Goal: Task Accomplishment & Management: Complete application form

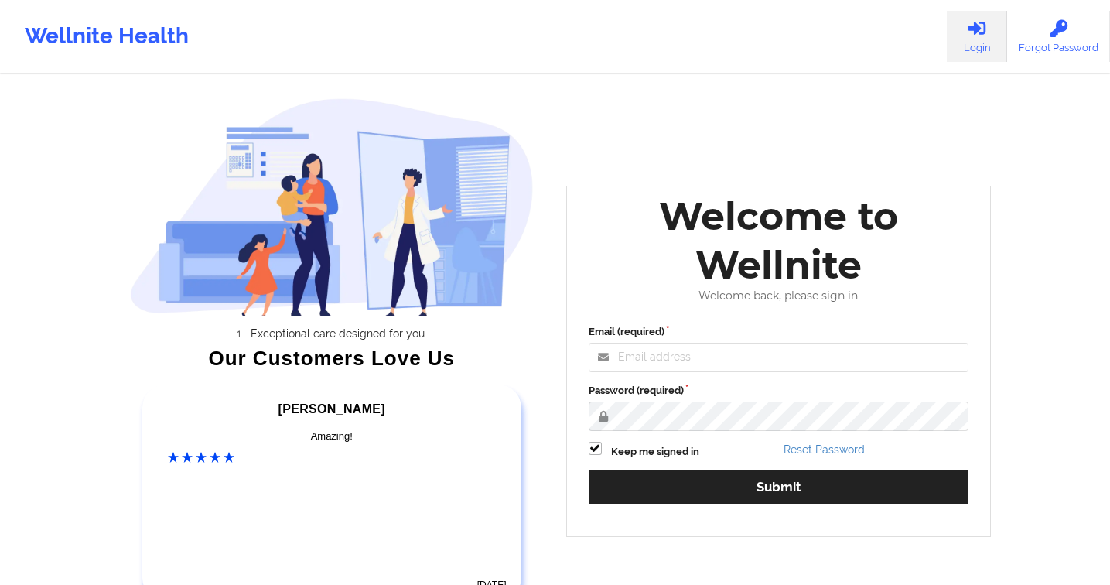
click at [882, 252] on div "Welcome to Wellnite" at bounding box center [779, 240] width 402 height 97
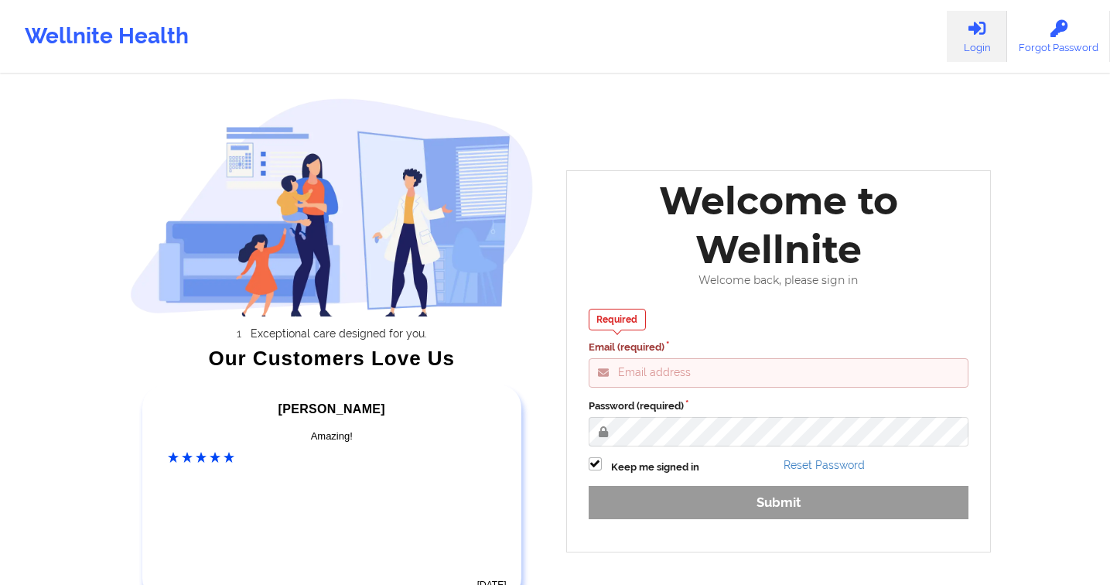
click at [775, 379] on input "Email (required)" at bounding box center [779, 372] width 380 height 29
type input "[PERSON_NAME][EMAIL_ADDRESS][DOMAIN_NAME]"
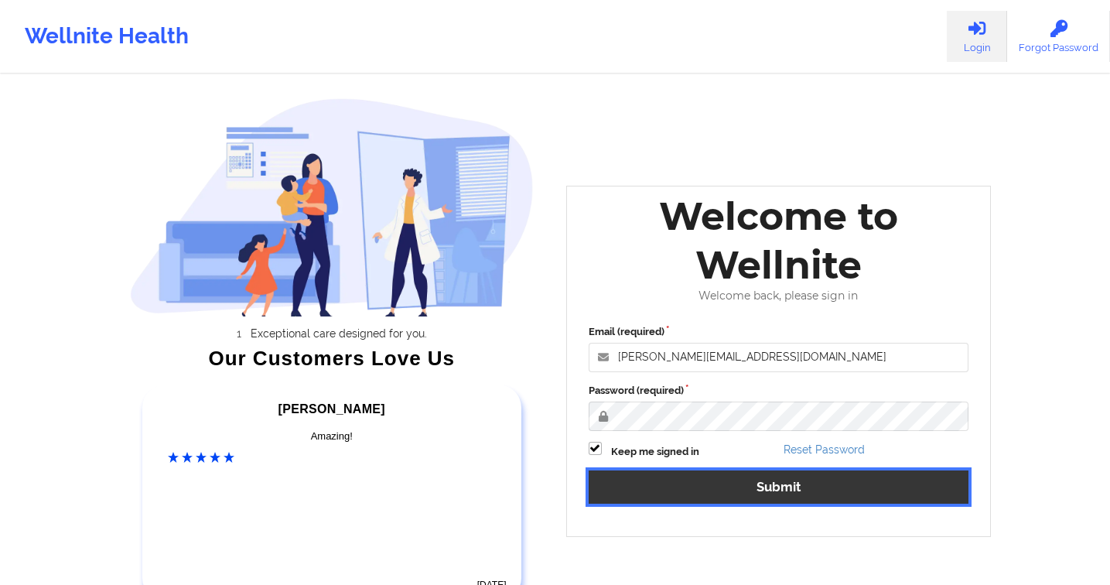
click at [739, 479] on button "Submit" at bounding box center [779, 486] width 380 height 33
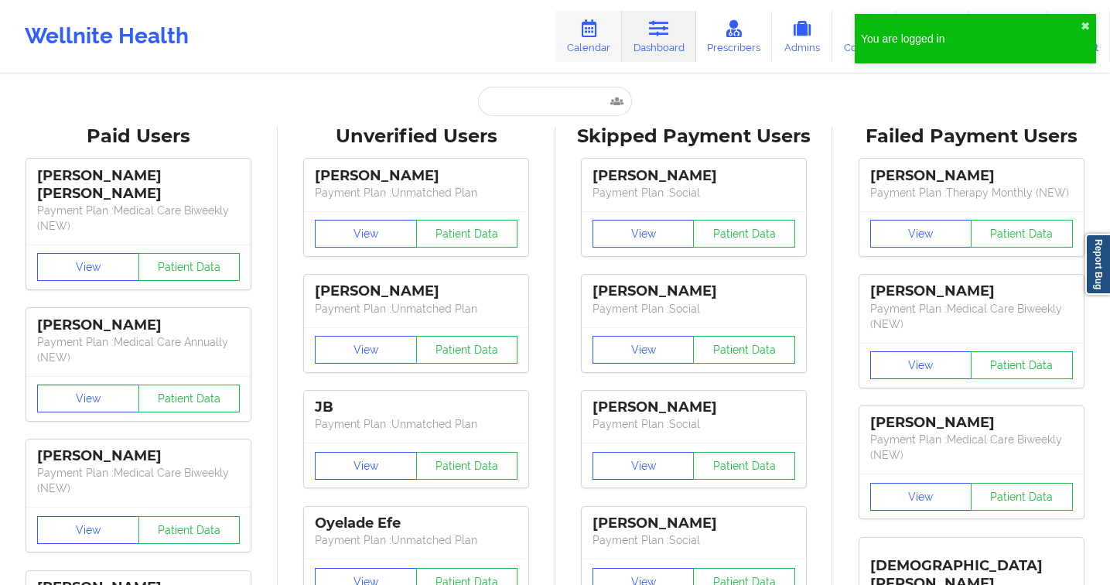
click at [574, 32] on link "Calendar" at bounding box center [588, 36] width 67 height 51
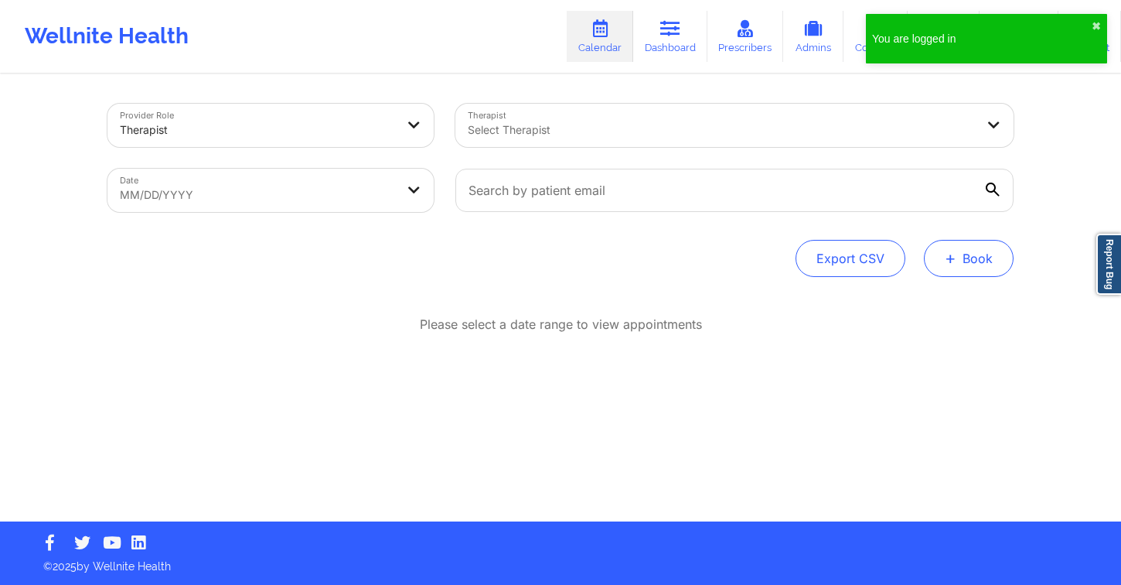
click at [966, 263] on button "+ Book" at bounding box center [969, 258] width 90 height 37
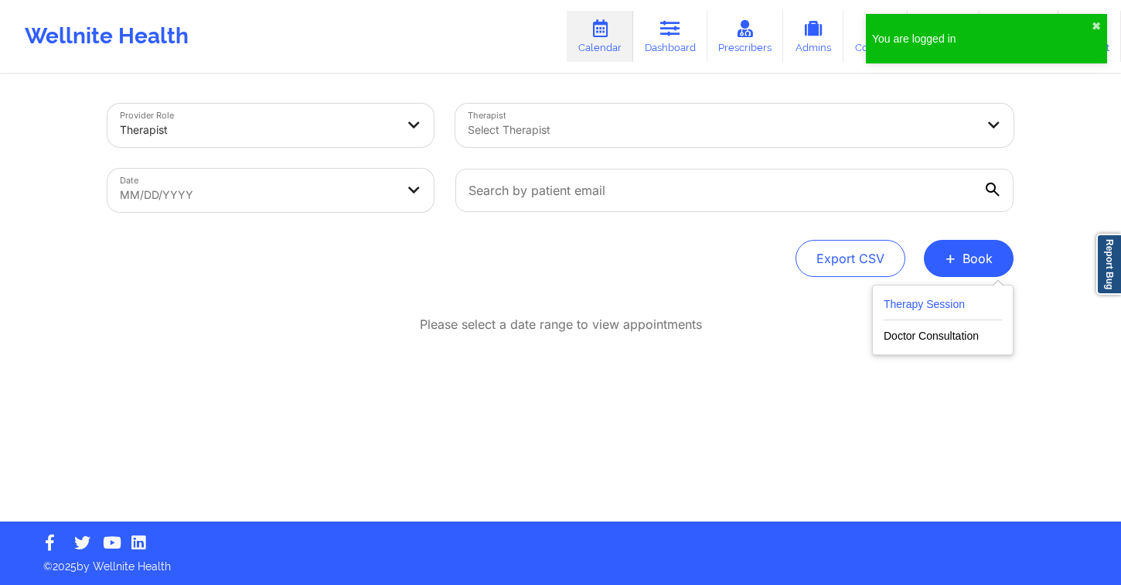
click at [907, 305] on button "Therapy Session" at bounding box center [943, 308] width 118 height 26
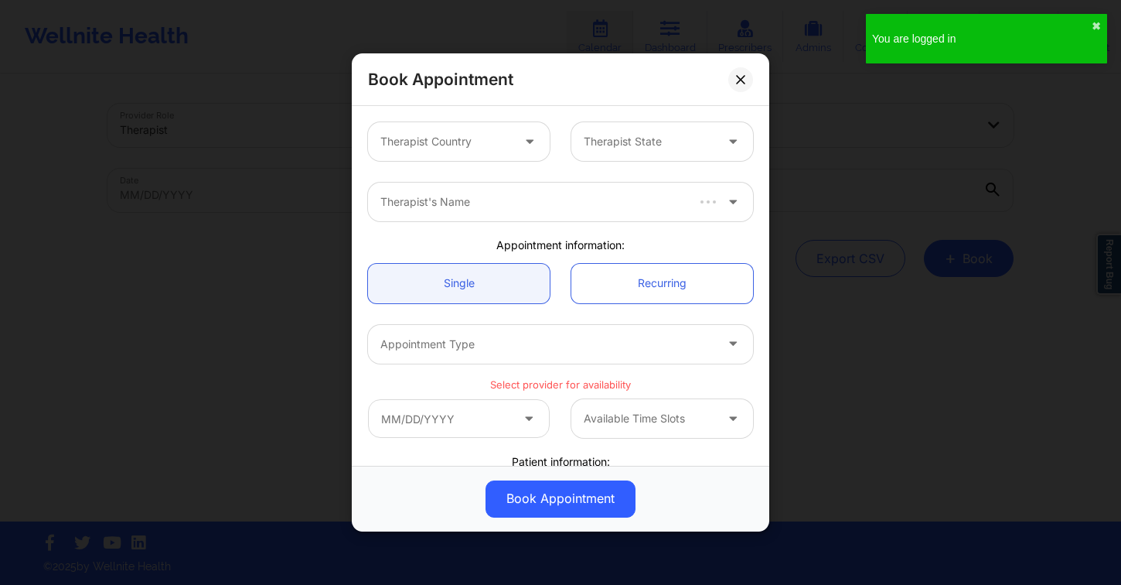
click at [449, 140] on div at bounding box center [445, 141] width 131 height 19
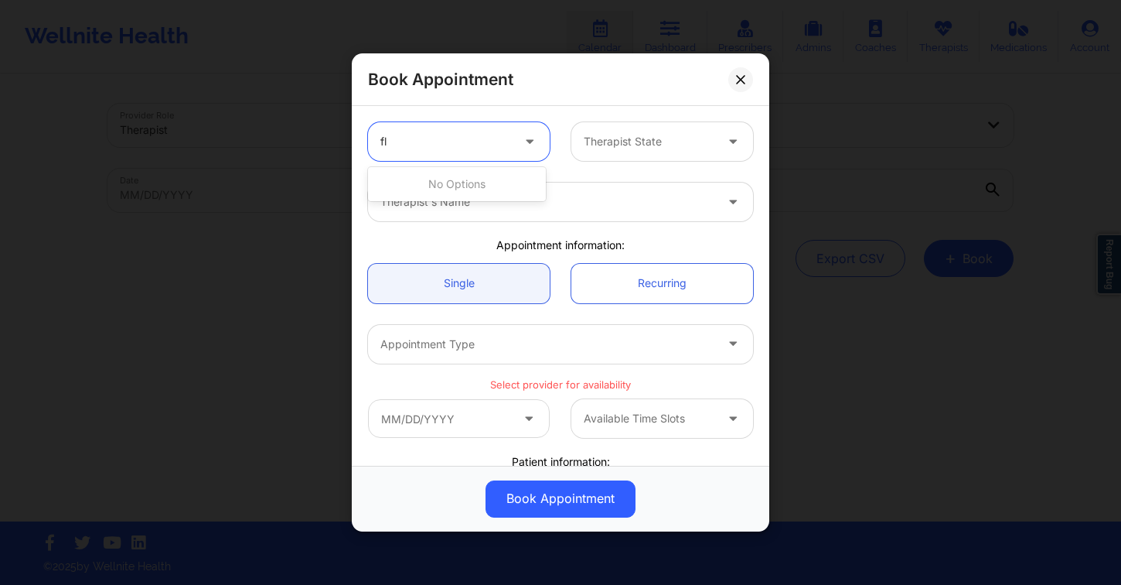
type input "f"
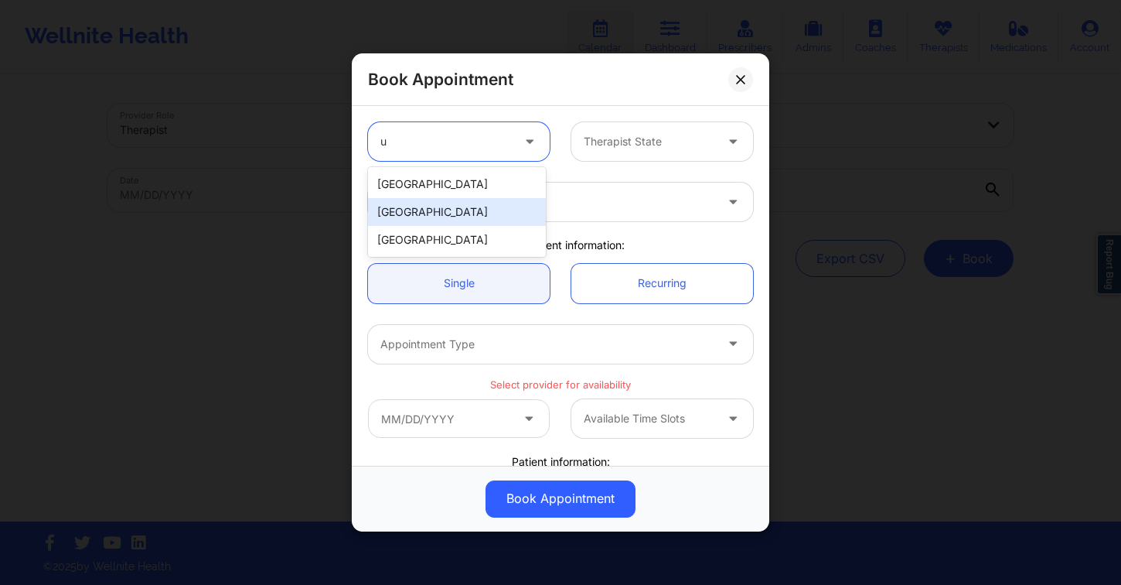
type input "un"
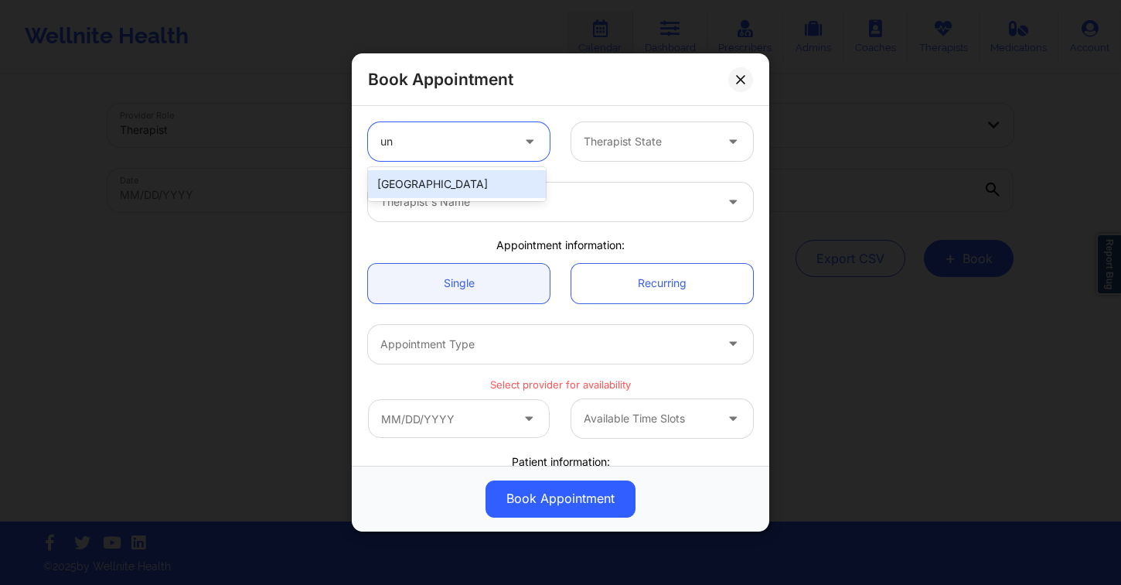
click at [444, 169] on div "[GEOGRAPHIC_DATA]" at bounding box center [457, 184] width 178 height 34
click at [494, 182] on div "[GEOGRAPHIC_DATA]" at bounding box center [457, 184] width 178 height 28
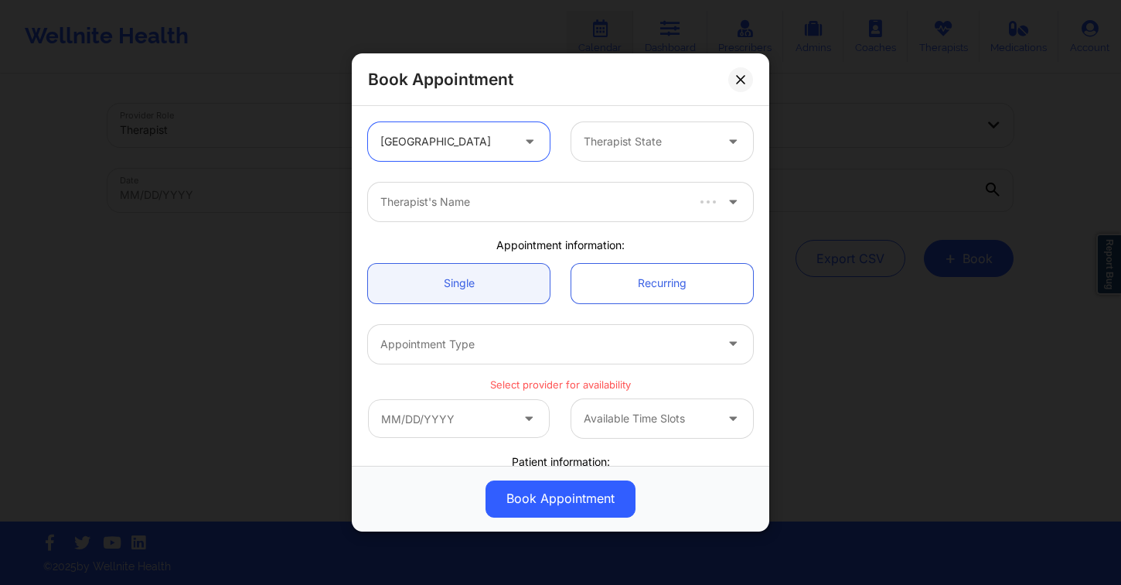
click at [622, 143] on div at bounding box center [649, 141] width 131 height 19
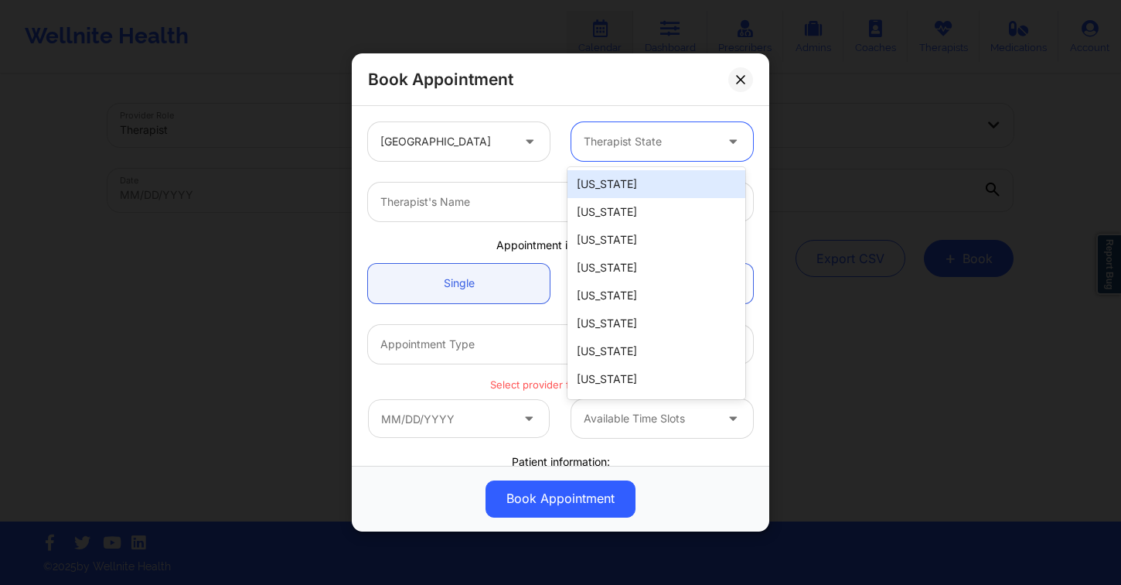
type input "f"
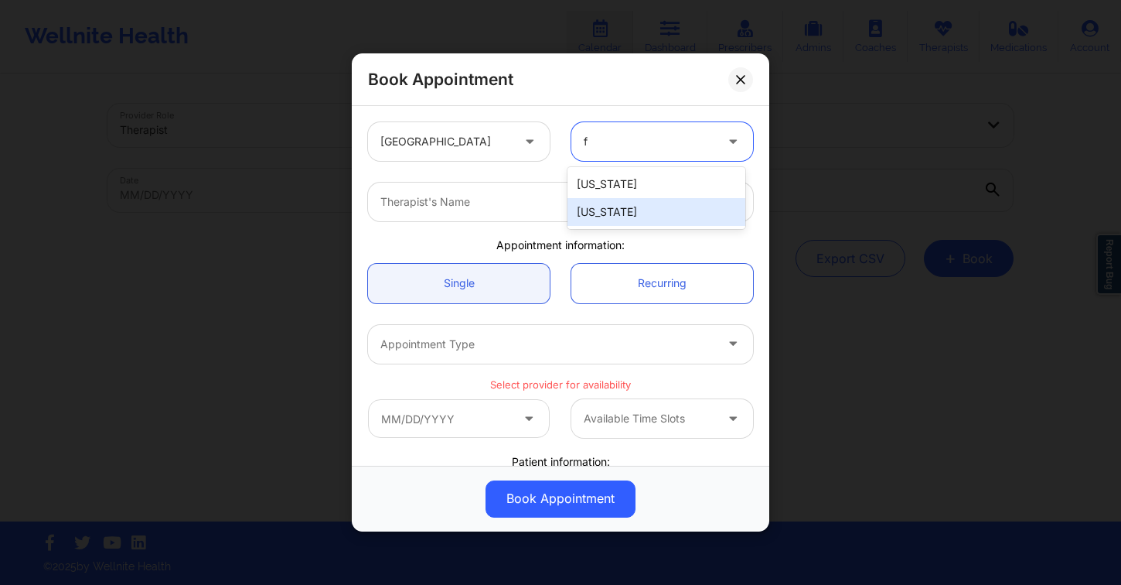
click at [645, 213] on div "[US_STATE]" at bounding box center [657, 212] width 178 height 28
click at [476, 209] on div at bounding box center [547, 202] width 334 height 19
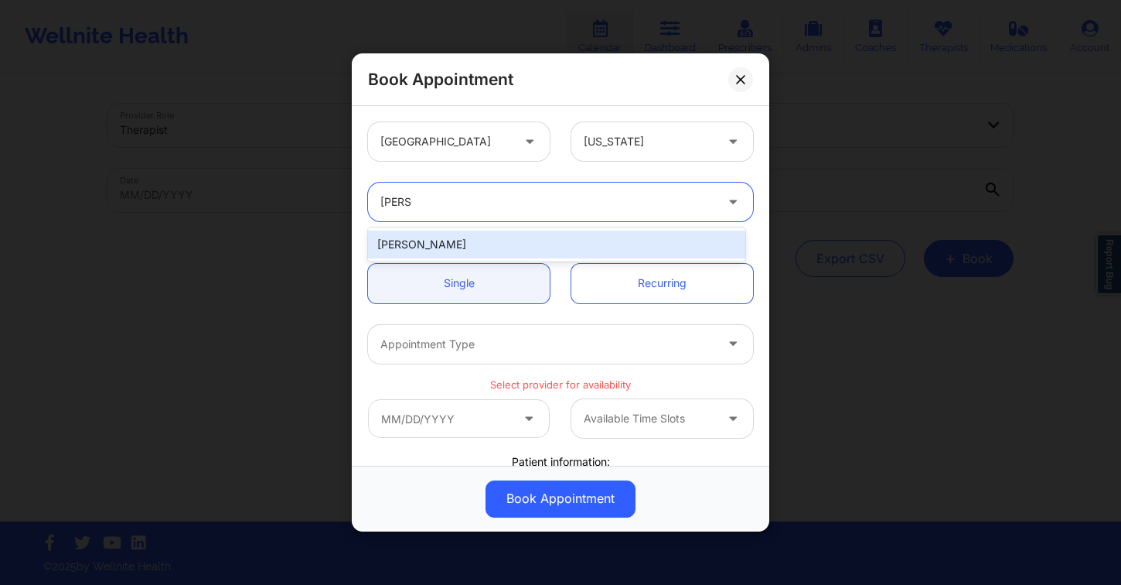
type input "[PERSON_NAME]"
click at [497, 237] on div "[PERSON_NAME]" at bounding box center [556, 244] width 377 height 28
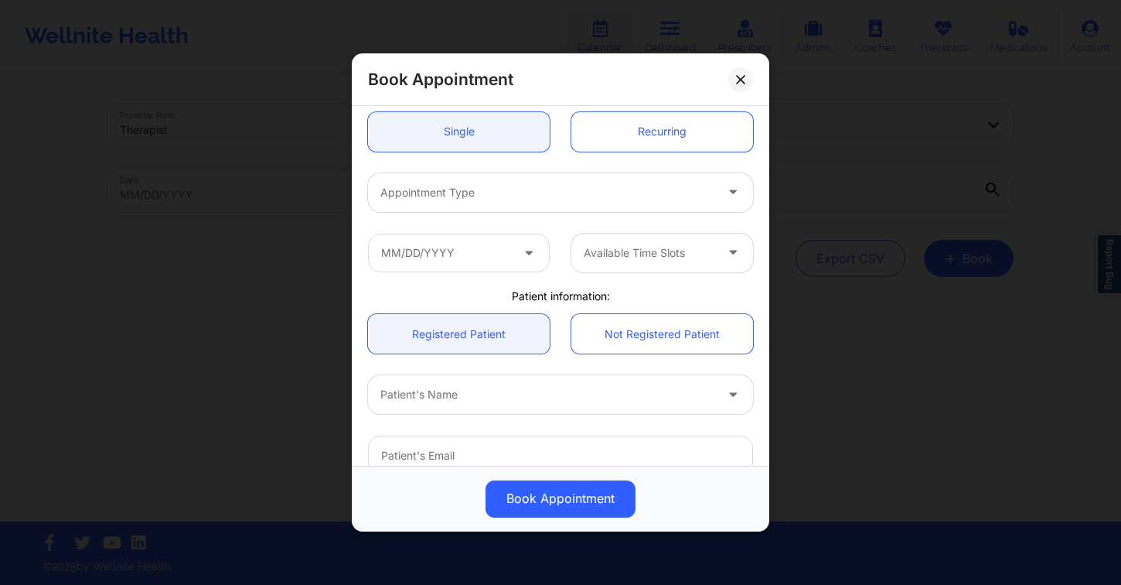
scroll to position [205, 0]
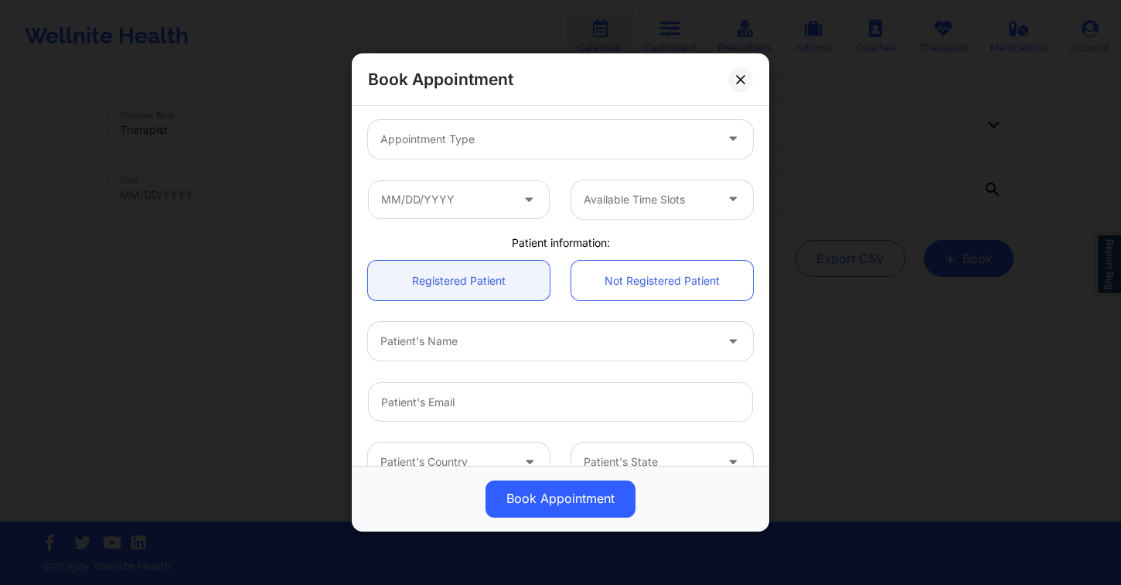
click at [462, 344] on div at bounding box center [547, 341] width 334 height 19
type input "syrena"
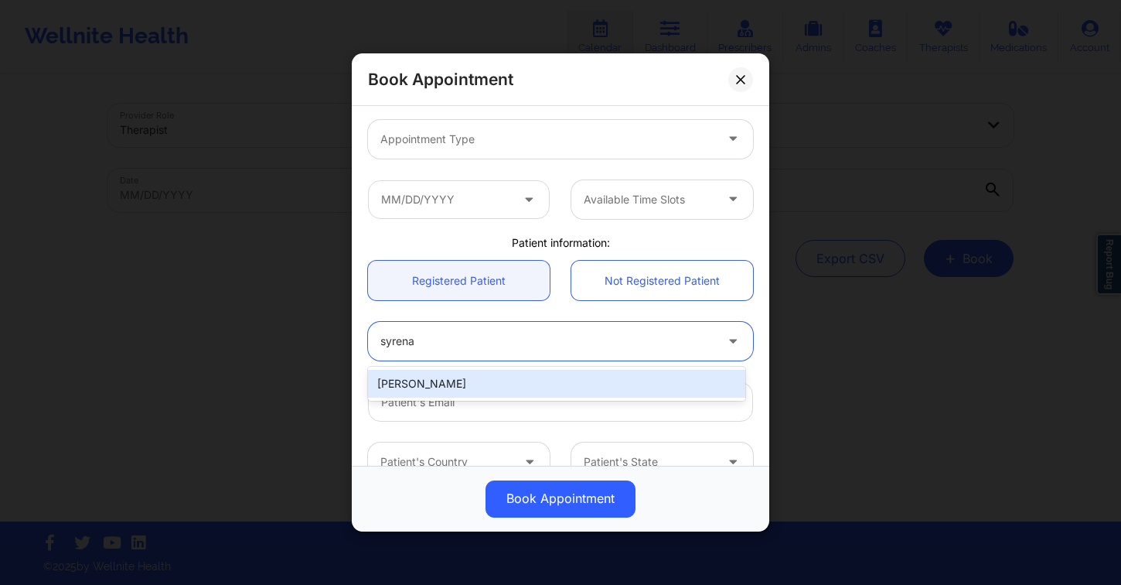
click at [458, 373] on div "[PERSON_NAME]" at bounding box center [556, 384] width 377 height 28
type input "[EMAIL_ADDRESS][DOMAIN_NAME]"
type input "[PHONE_NUMBER]"
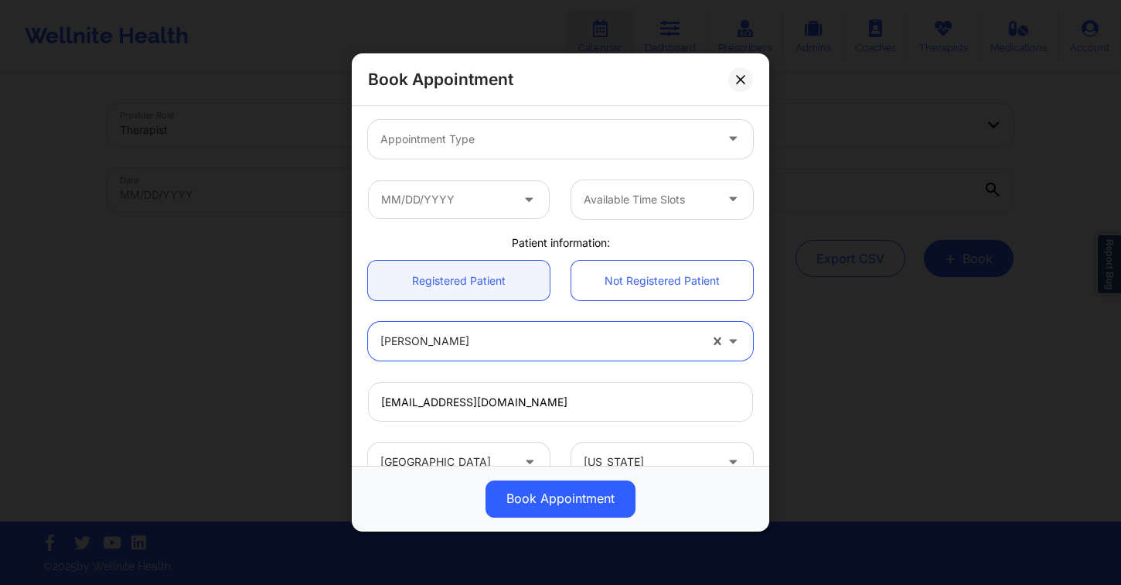
scroll to position [0, 0]
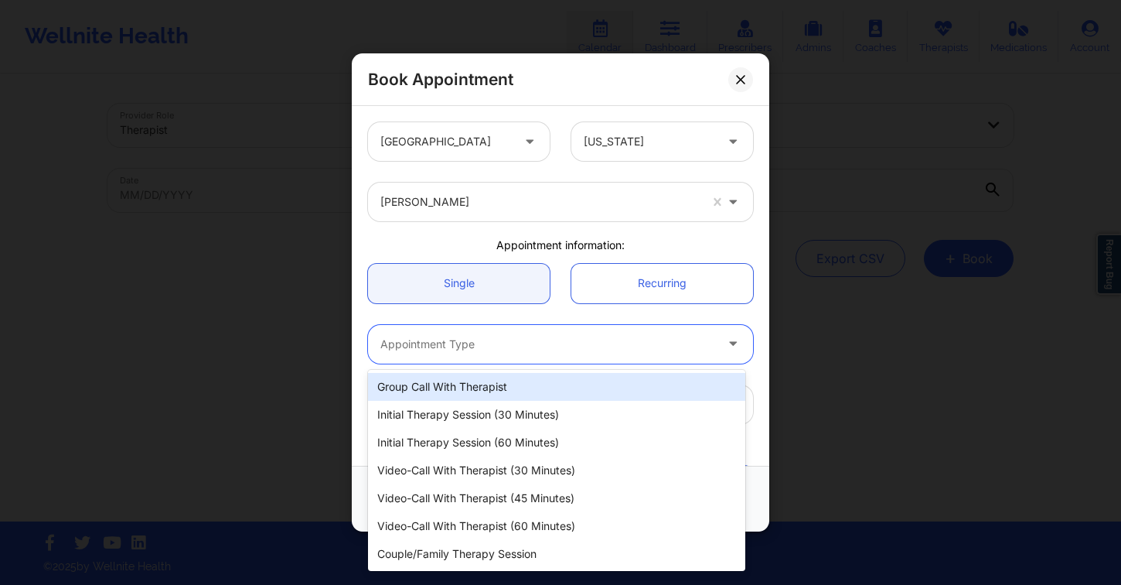
click at [469, 342] on div at bounding box center [547, 344] width 334 height 19
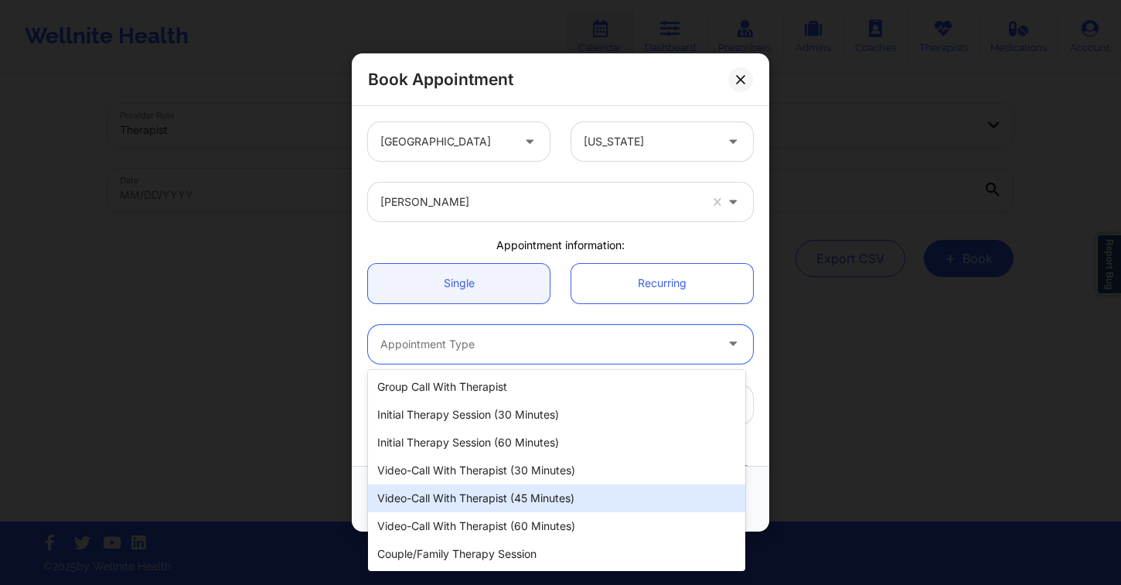
click at [511, 490] on div "Video-Call with Therapist (45 minutes)" at bounding box center [556, 498] width 377 height 28
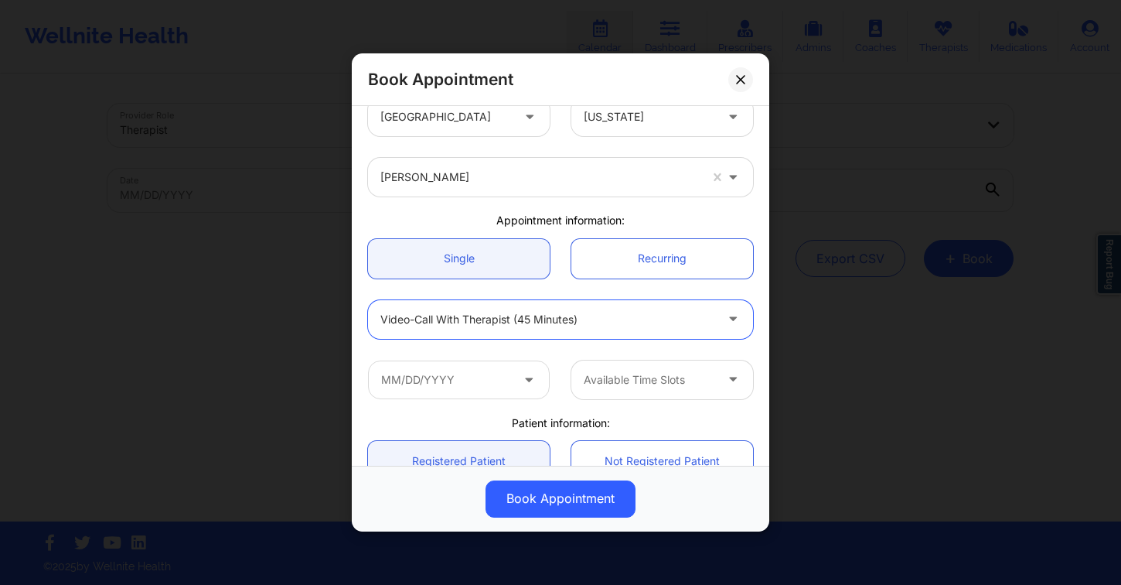
scroll to position [29, 0]
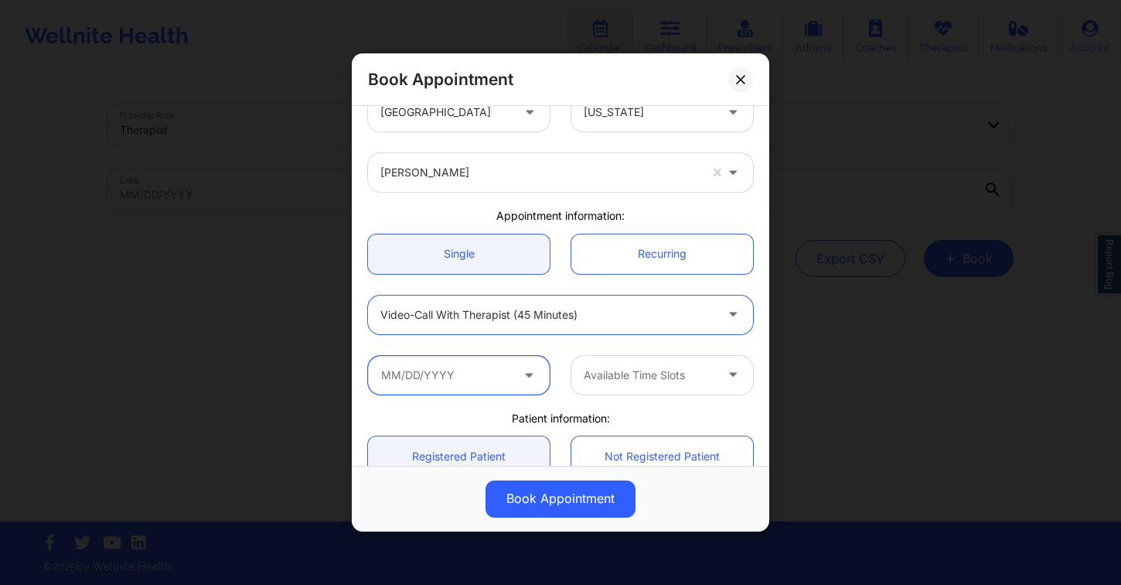
click at [503, 373] on input "text" at bounding box center [459, 375] width 182 height 39
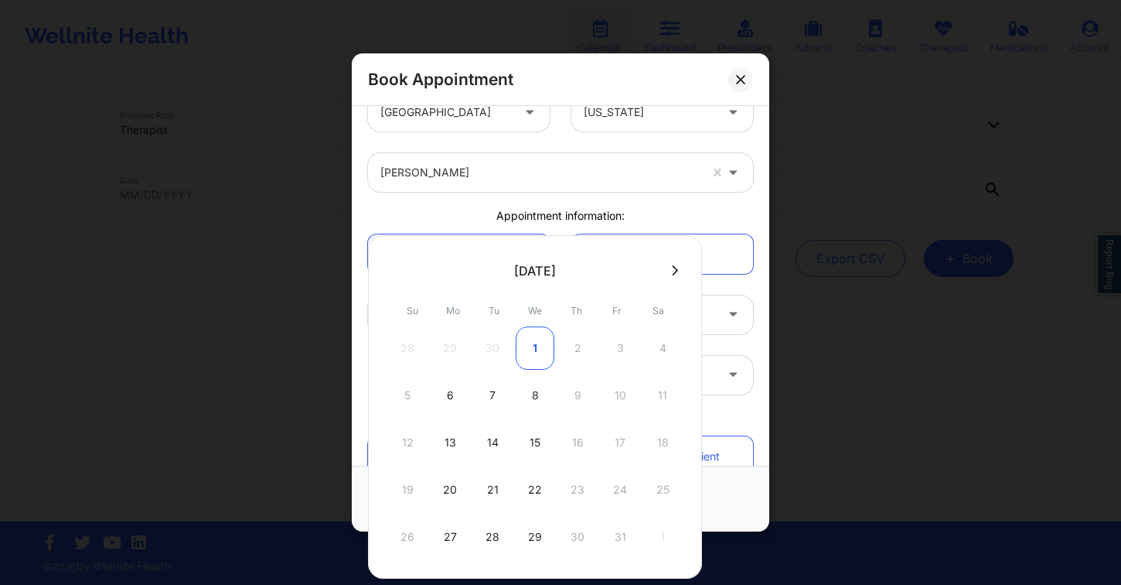
click at [538, 345] on div "1" at bounding box center [535, 347] width 39 height 43
type input "[DATE]"
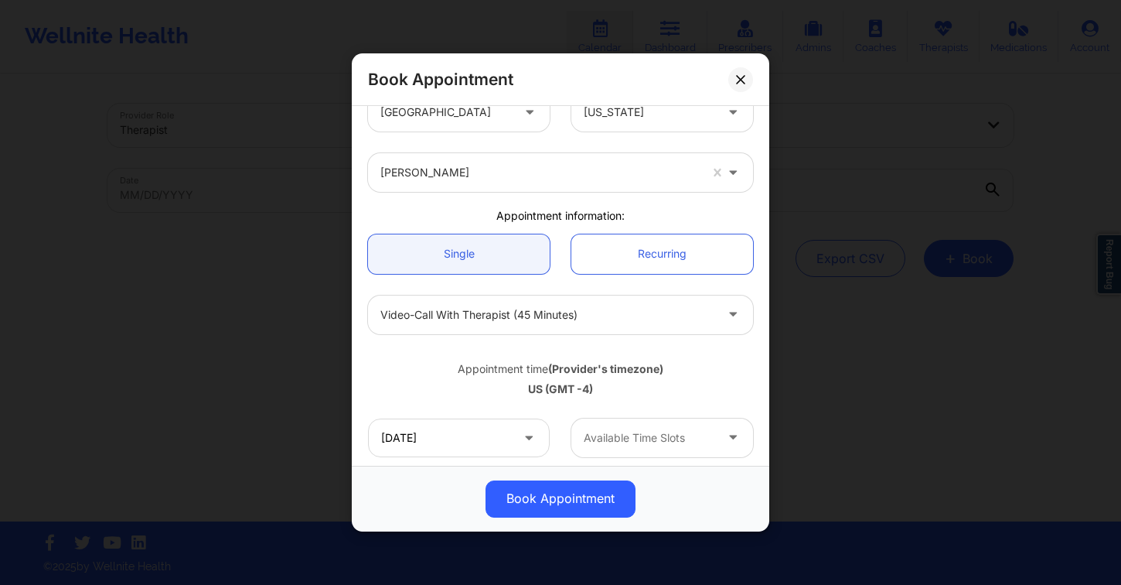
click at [660, 441] on div at bounding box center [649, 437] width 131 height 19
click at [660, 438] on div at bounding box center [649, 437] width 131 height 19
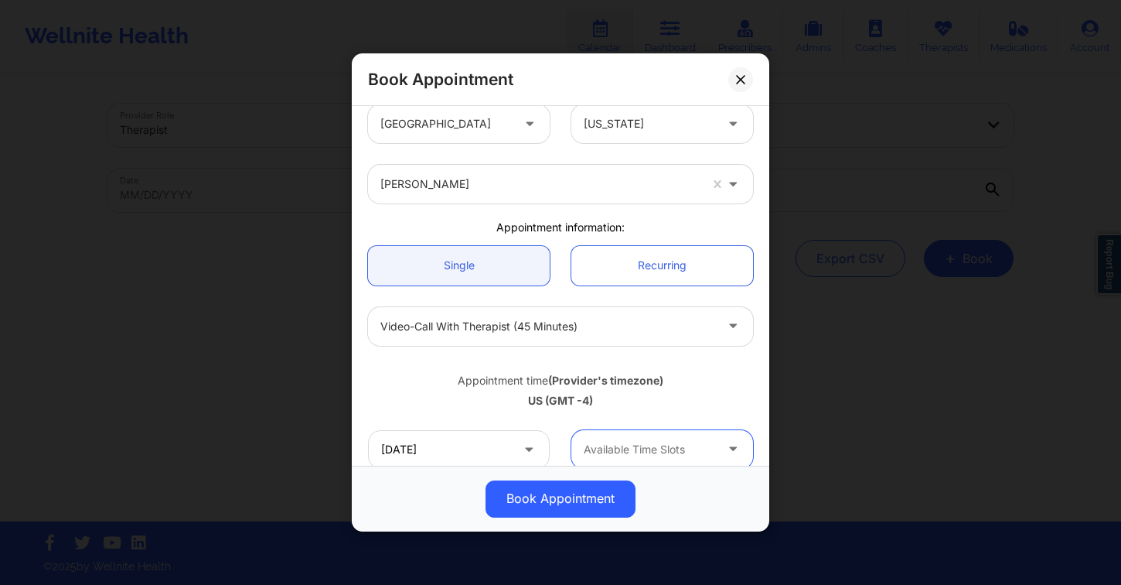
scroll to position [9, 0]
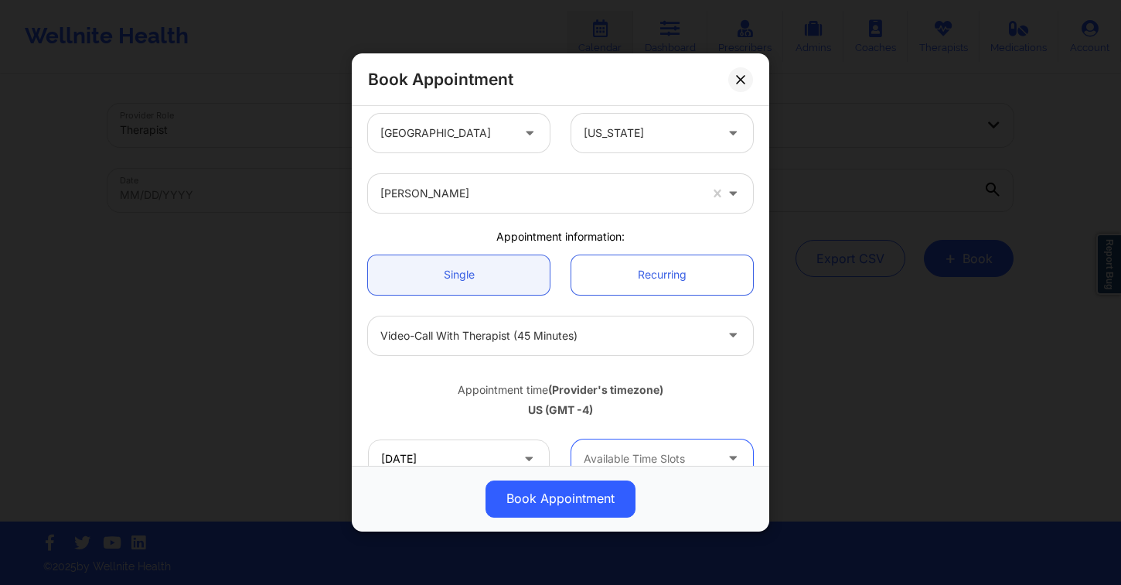
click at [524, 343] on div at bounding box center [547, 335] width 334 height 19
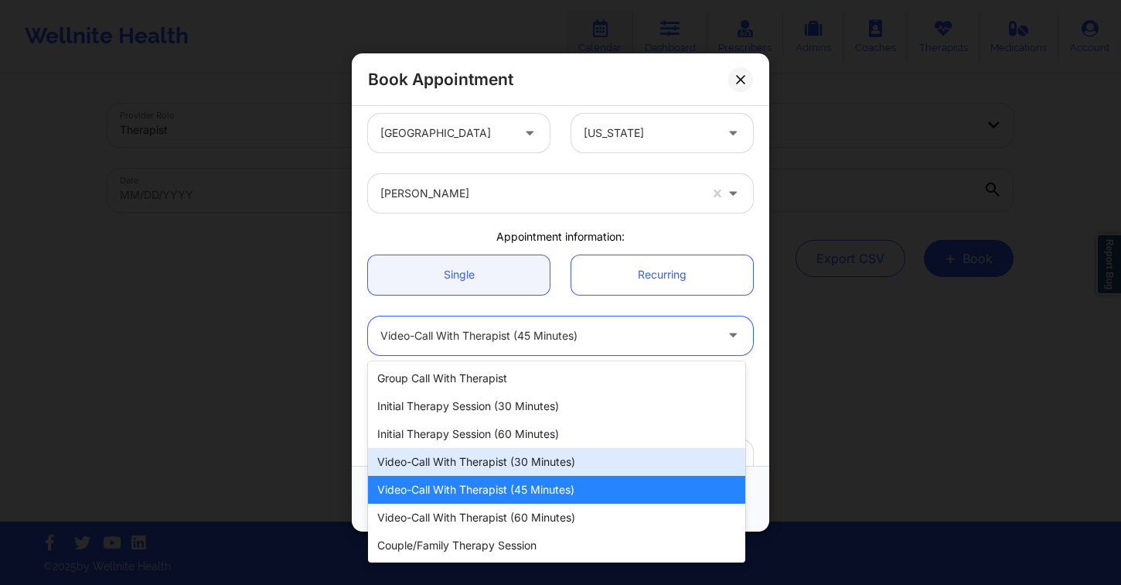
click at [552, 462] on div "Video-Call with Therapist (30 minutes)" at bounding box center [556, 462] width 377 height 28
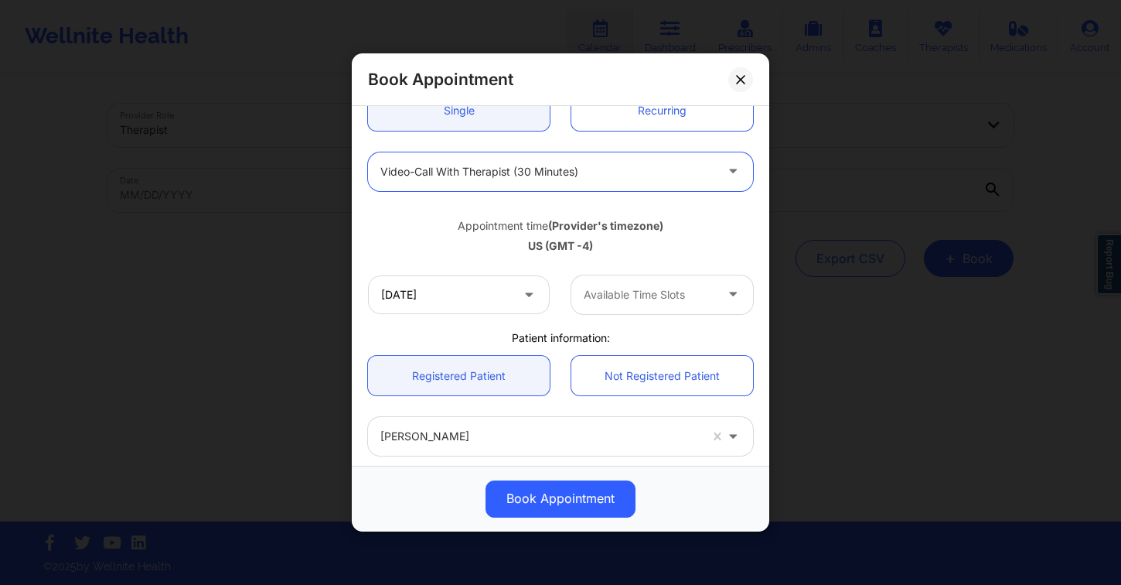
scroll to position [176, 0]
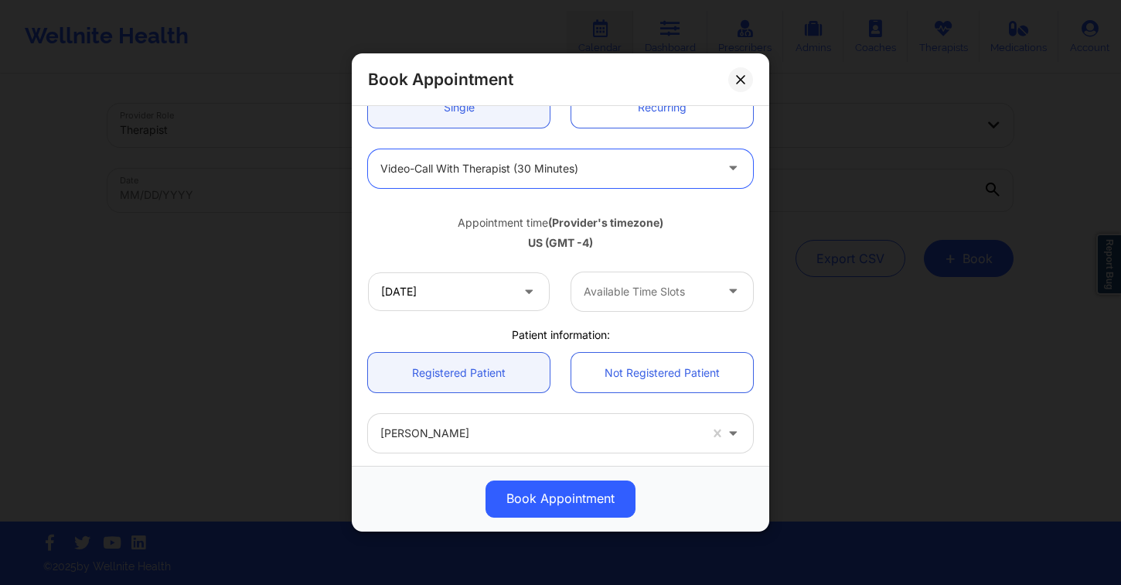
click at [661, 292] on div at bounding box center [649, 291] width 131 height 19
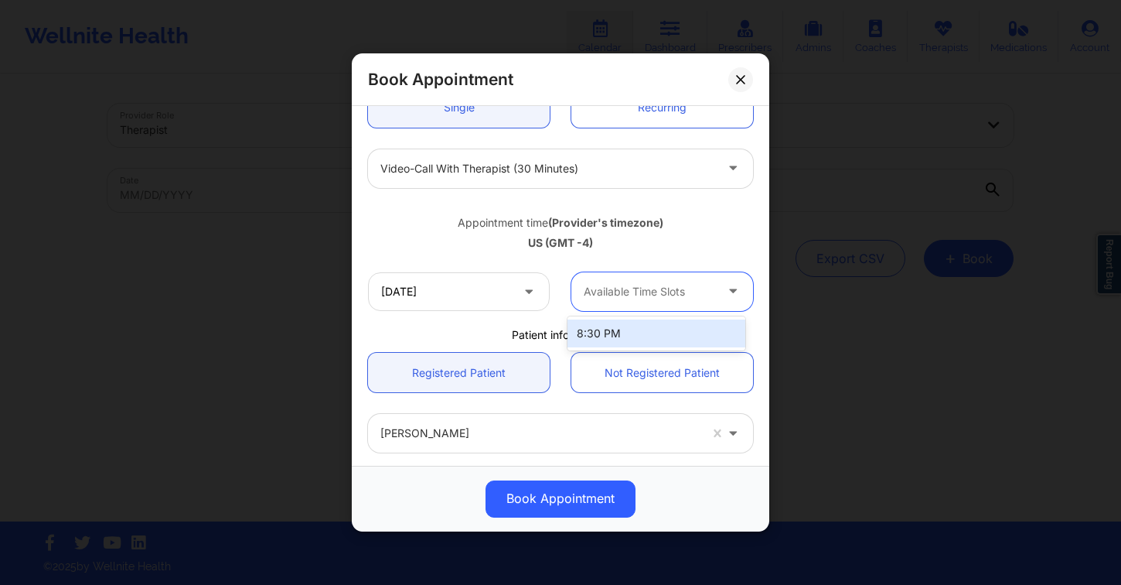
click at [661, 292] on div at bounding box center [649, 291] width 131 height 19
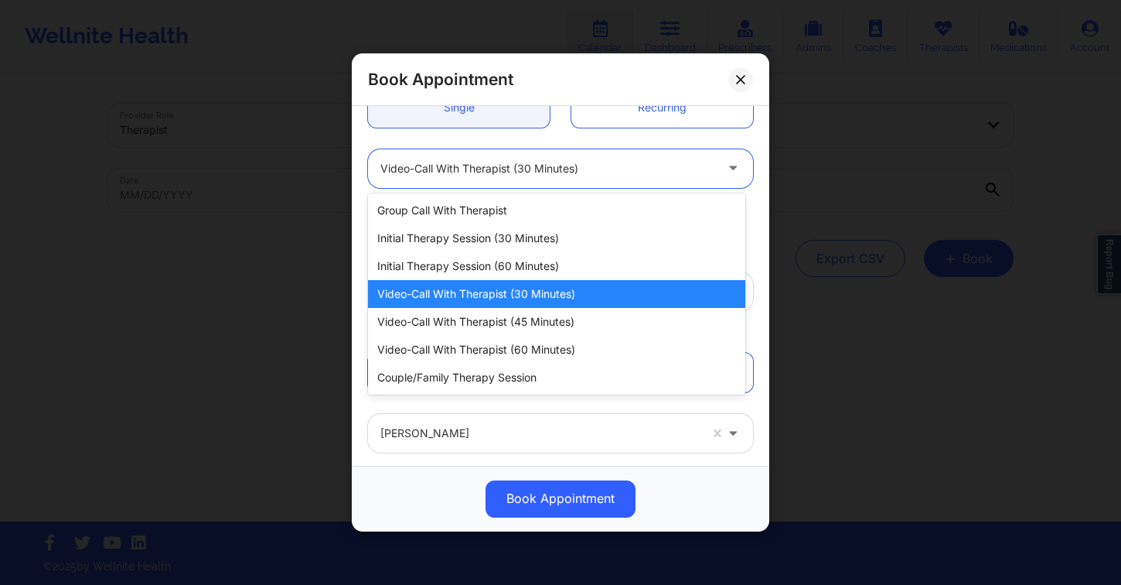
click at [540, 159] on div at bounding box center [547, 168] width 334 height 19
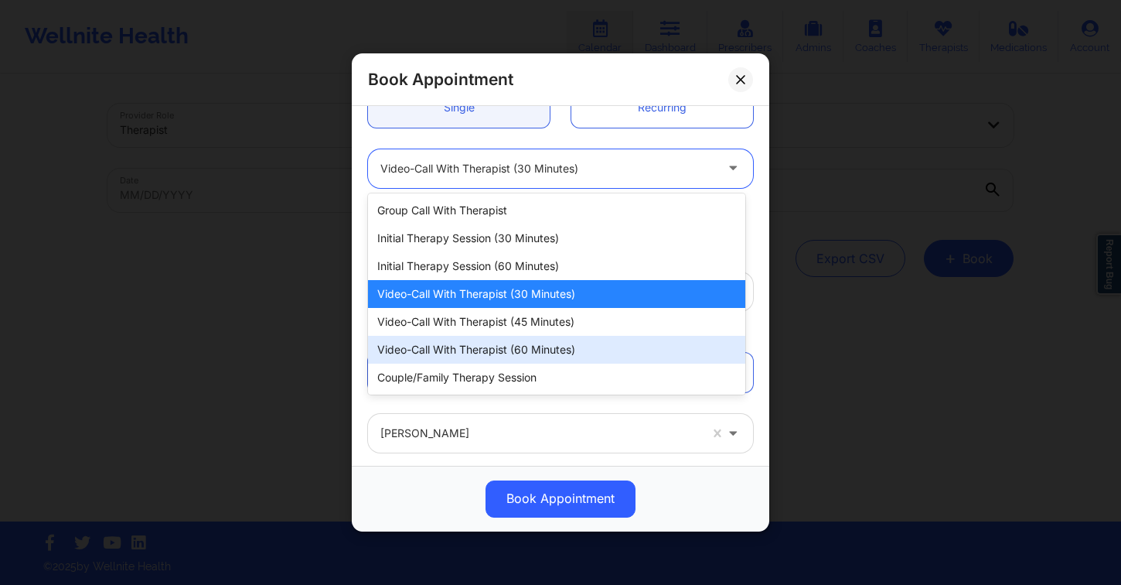
click at [594, 346] on div "Video-Call with Therapist (60 minutes)" at bounding box center [556, 350] width 377 height 28
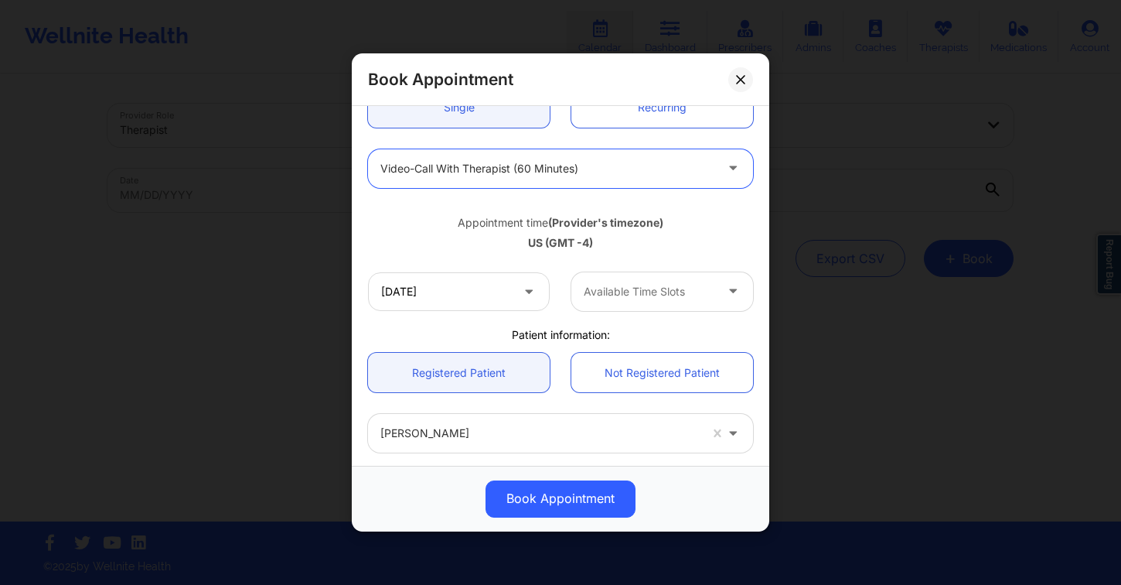
click at [611, 300] on div "Available Time Slots" at bounding box center [643, 291] width 145 height 39
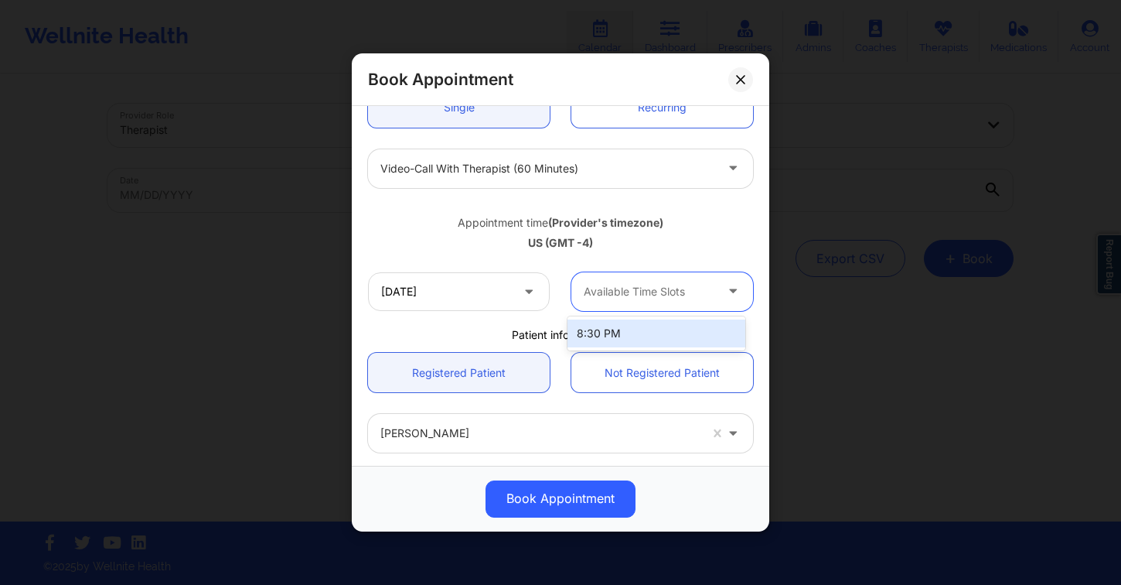
click at [611, 300] on div "United States [US_STATE] [PERSON_NAME] Appointment information: Single Recurrin…" at bounding box center [560, 290] width 407 height 708
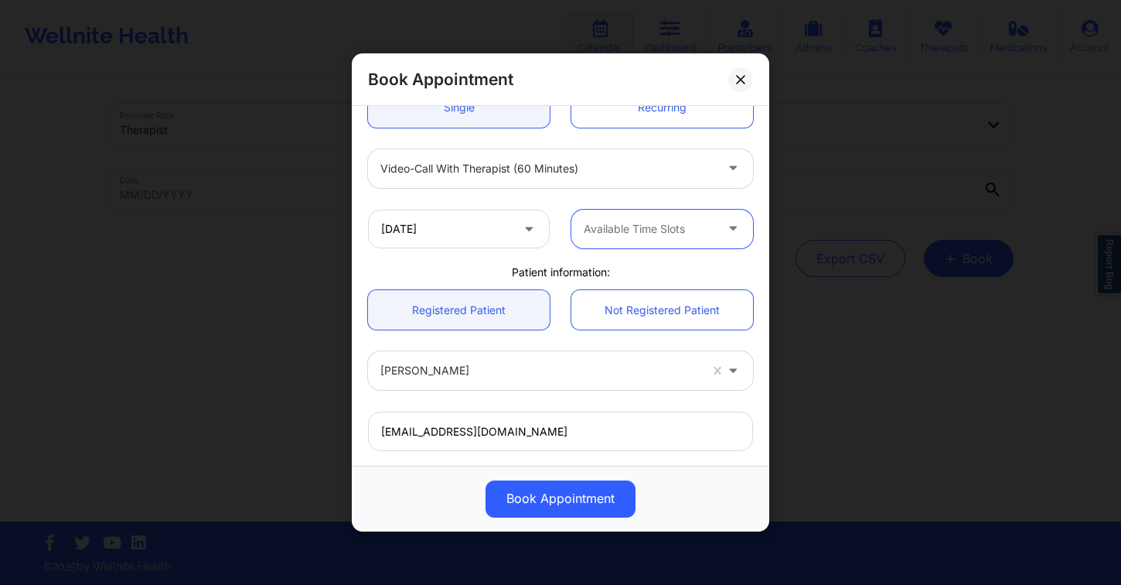
click at [599, 238] on div "Available Time Slots" at bounding box center [643, 229] width 145 height 39
click at [551, 182] on div "Video-Call with Therapist (60 minutes)" at bounding box center [547, 168] width 334 height 39
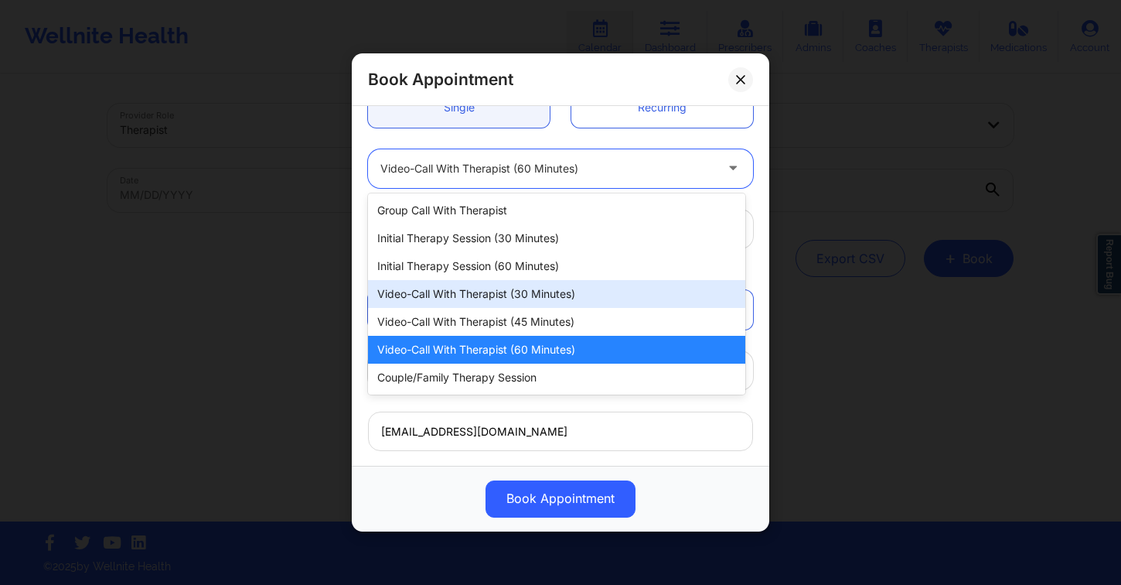
click at [563, 288] on div "Video-Call with Therapist (30 minutes)" at bounding box center [556, 294] width 377 height 28
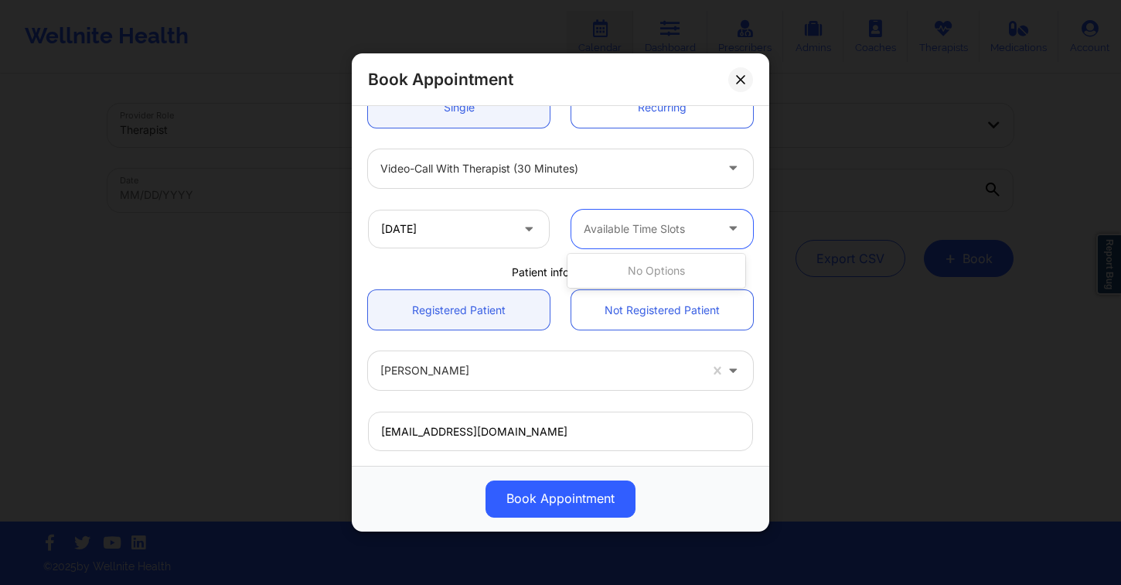
click at [653, 223] on div at bounding box center [649, 229] width 131 height 19
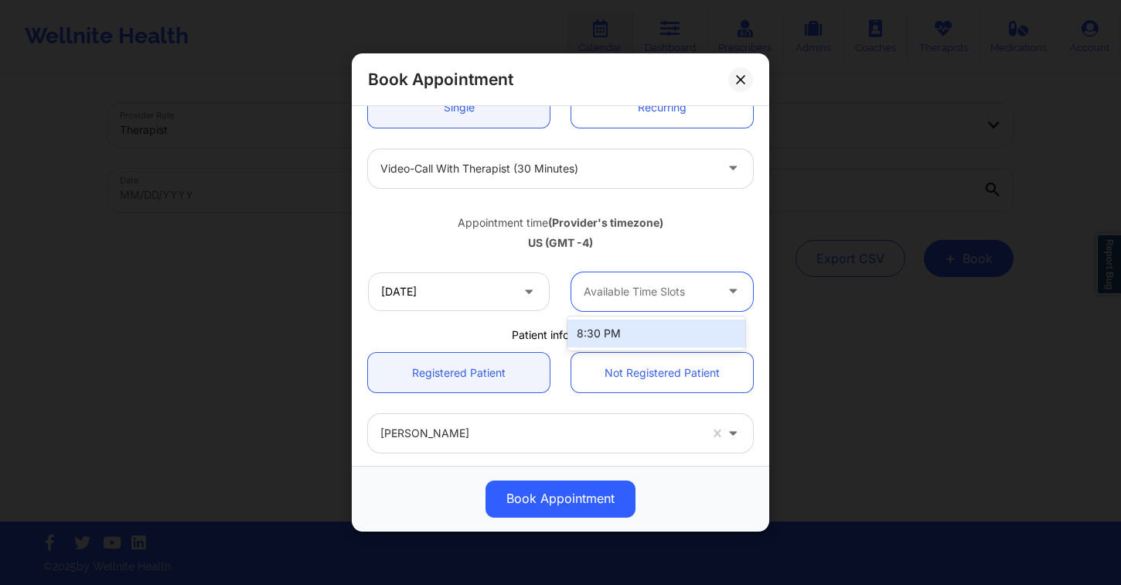
click at [643, 298] on div at bounding box center [649, 291] width 131 height 19
click at [641, 326] on div "8:30 PM" at bounding box center [657, 333] width 178 height 28
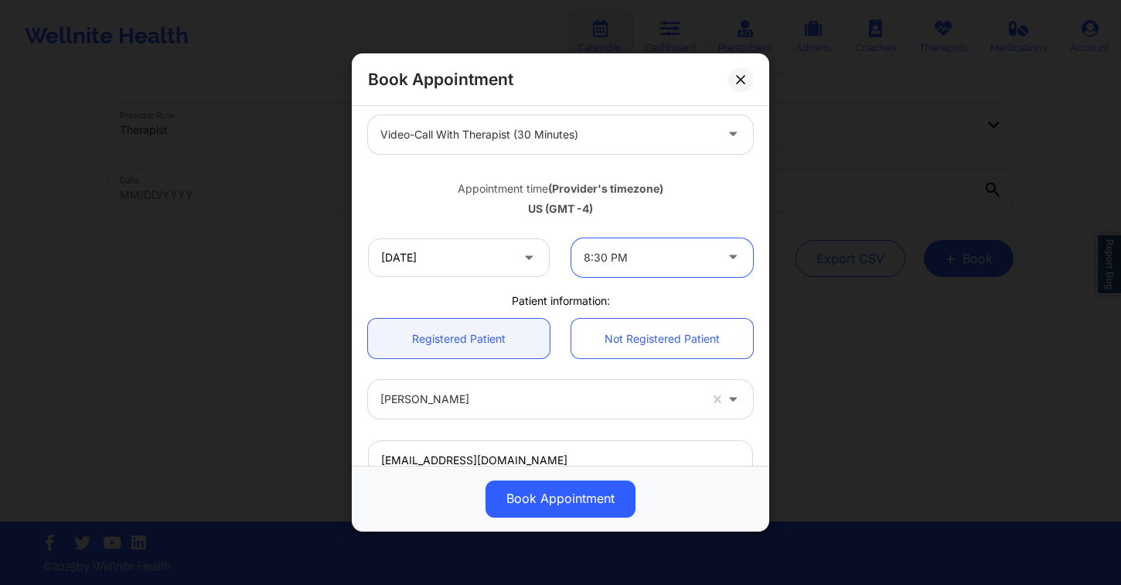
scroll to position [169, 0]
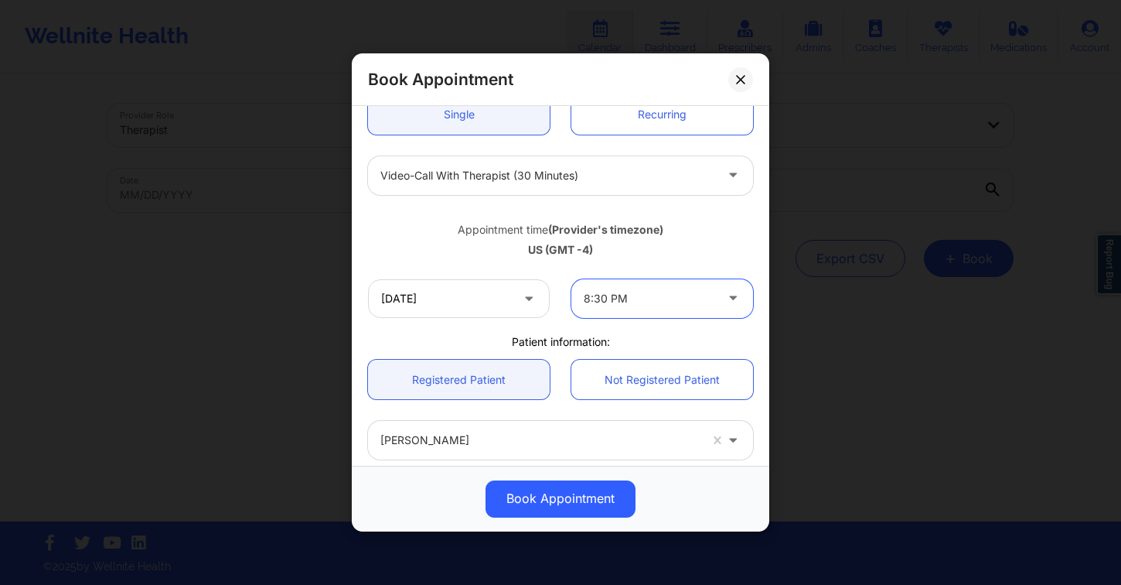
click at [521, 302] on span at bounding box center [530, 297] width 19 height 19
click at [614, 297] on div at bounding box center [649, 298] width 131 height 19
click at [520, 172] on div at bounding box center [547, 175] width 334 height 19
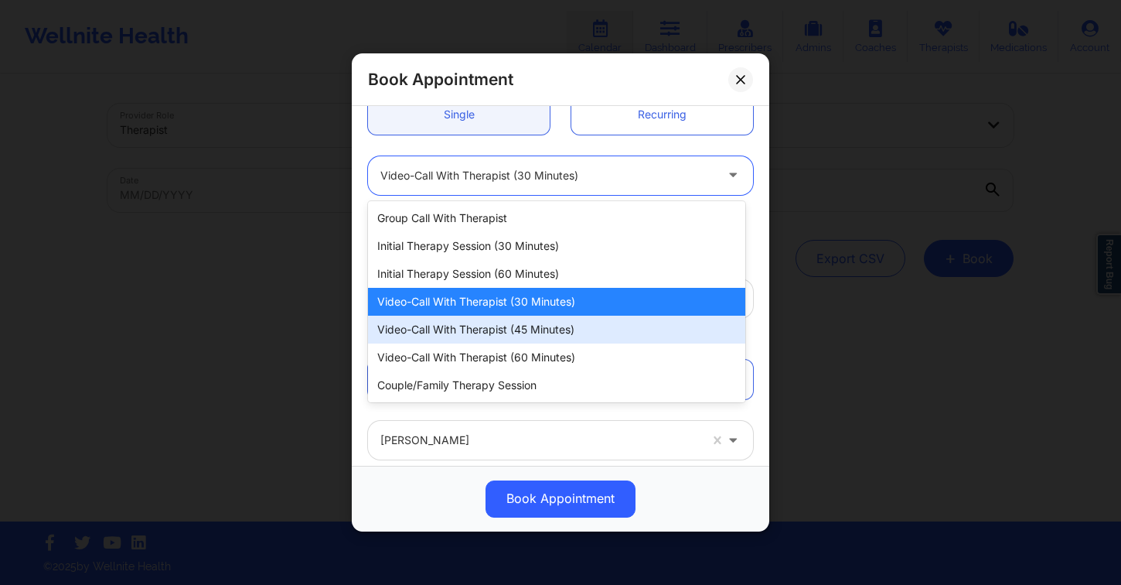
click at [561, 326] on div "Video-Call with Therapist (45 minutes)" at bounding box center [556, 330] width 377 height 28
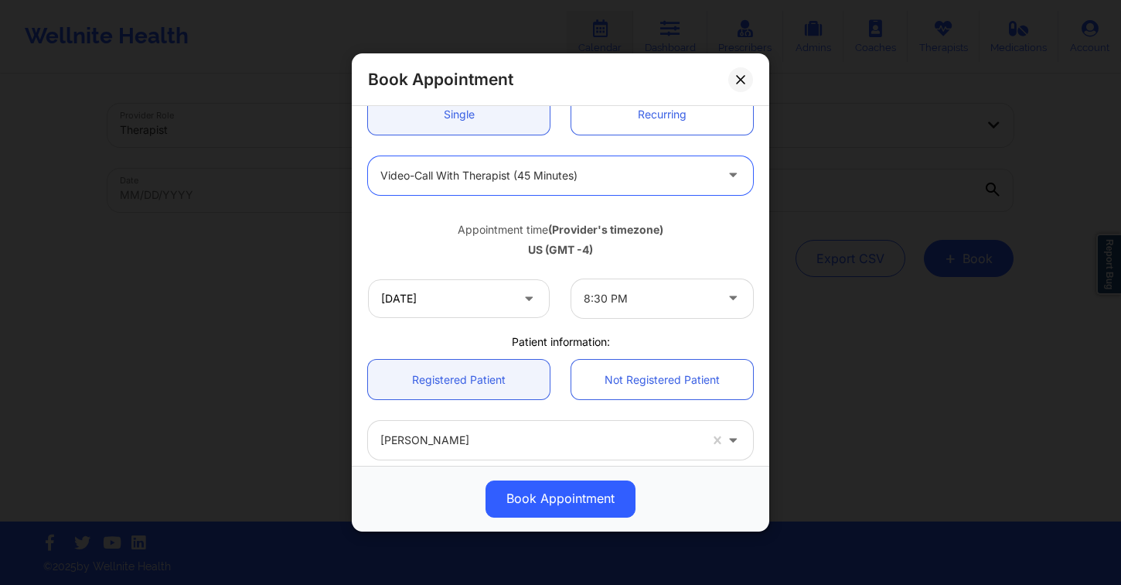
click at [656, 297] on div at bounding box center [649, 298] width 131 height 19
click at [484, 256] on div "US (GMT -4)" at bounding box center [560, 249] width 385 height 15
